Goal: Task Accomplishment & Management: Manage account settings

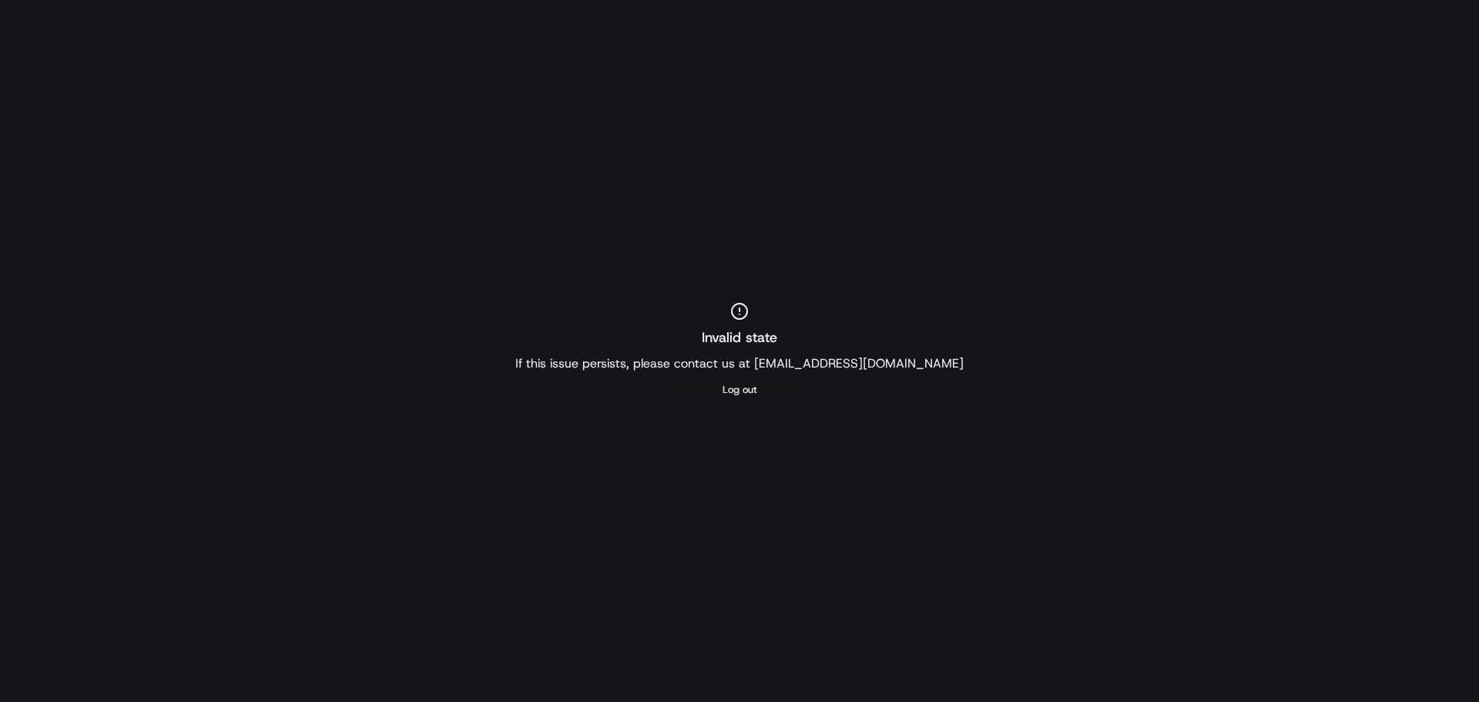
click at [784, 393] on button "Log out" at bounding box center [739, 390] width 139 height 22
